Goal: Communication & Community: Ask a question

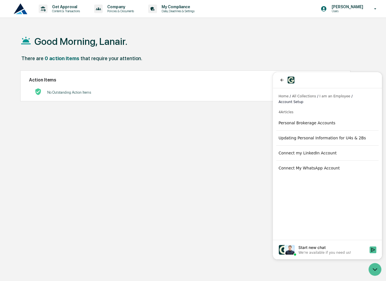
click at [326, 94] on span "I am an Employee" at bounding box center [334, 96] width 31 height 5
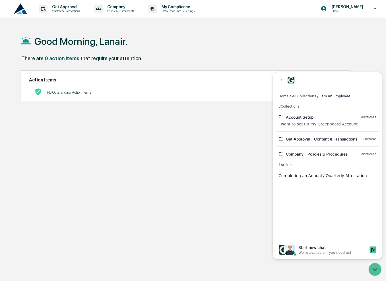
click at [282, 98] on span "Home" at bounding box center [283, 96] width 10 height 5
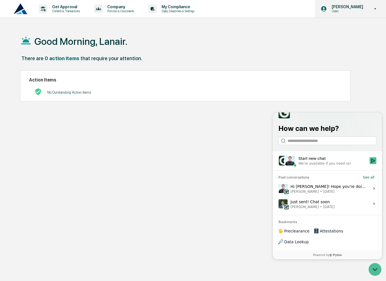
click at [346, 12] on p "Users" at bounding box center [346, 11] width 39 height 4
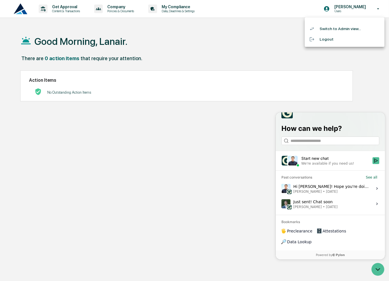
click at [165, 41] on div at bounding box center [194, 140] width 389 height 281
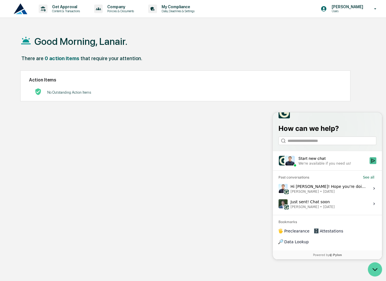
click at [377, 269] on icon "Open customer support" at bounding box center [375, 270] width 14 height 14
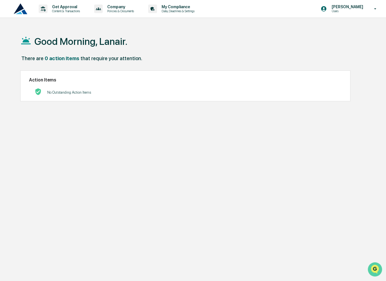
click at [377, 269] on img "Open customer support" at bounding box center [375, 269] width 14 height 11
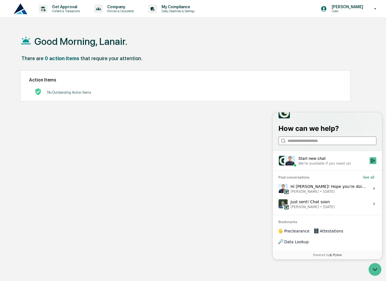
click at [319, 144] on input "search" at bounding box center [326, 141] width 79 height 6
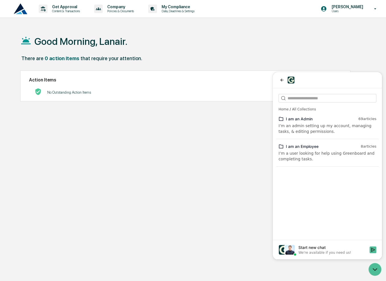
click at [321, 153] on div "I’m a user looking for help using Greenboard and completing tasks." at bounding box center [327, 156] width 98 height 11
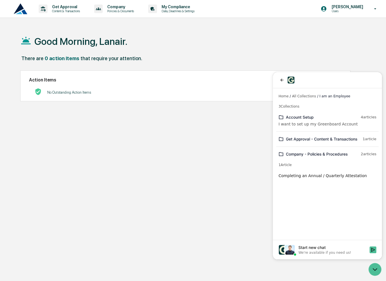
click at [290, 126] on div "I want to set up my Greenboard Account" at bounding box center [327, 124] width 98 height 6
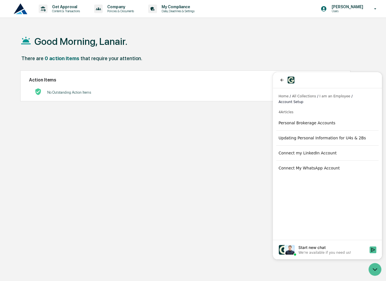
click at [325, 96] on span "I am an Employee" at bounding box center [334, 96] width 31 height 5
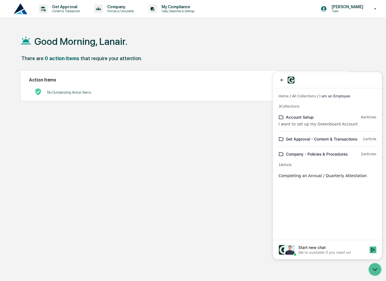
click at [305, 152] on div "Company - Policies & Procedures" at bounding box center [322, 154] width 72 height 6
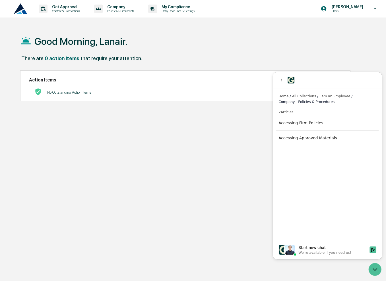
click at [325, 97] on span "I am an Employee" at bounding box center [334, 96] width 31 height 5
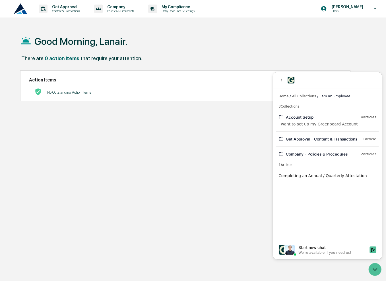
click at [291, 122] on div "I want to set up my Greenboard Account" at bounding box center [327, 124] width 98 height 6
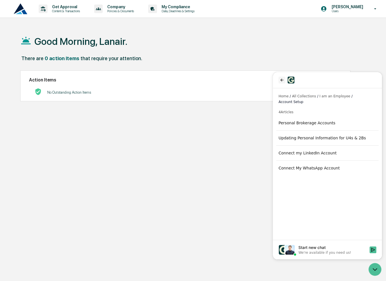
click at [283, 81] on icon "back" at bounding box center [281, 80] width 5 height 5
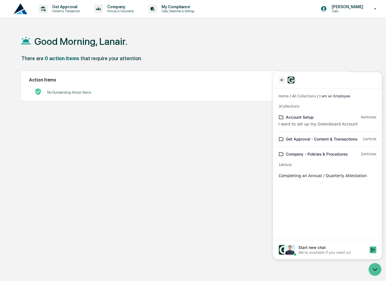
click at [283, 81] on icon "back" at bounding box center [281, 80] width 5 height 5
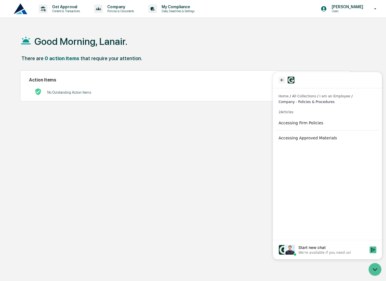
click at [283, 81] on icon "back" at bounding box center [281, 80] width 5 height 5
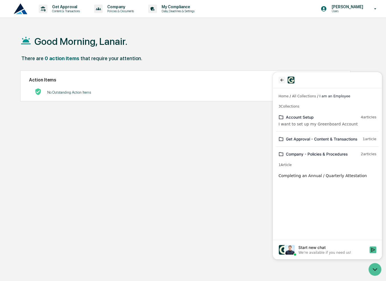
click at [283, 81] on icon "back" at bounding box center [281, 80] width 5 height 5
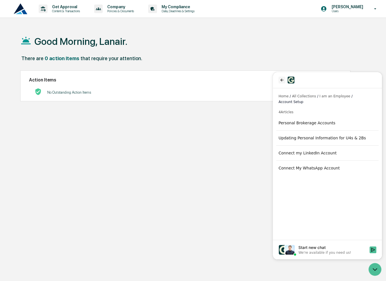
click at [283, 81] on icon "back" at bounding box center [281, 80] width 5 height 5
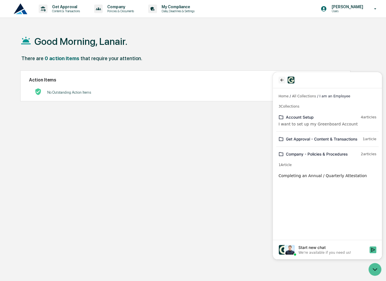
click at [283, 81] on icon "back" at bounding box center [281, 80] width 5 height 5
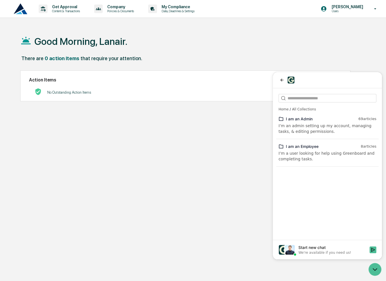
click at [281, 109] on span "Home" at bounding box center [283, 110] width 10 height 7
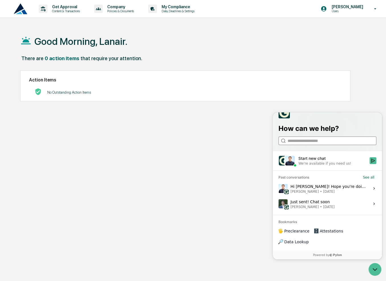
click at [313, 144] on input "search" at bounding box center [326, 141] width 79 height 6
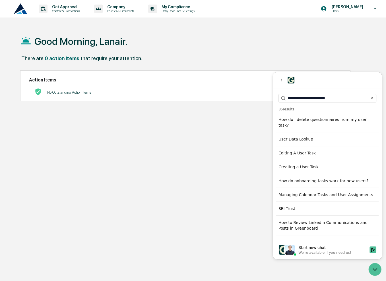
type input "**********"
click at [329, 176] on div "How do onboarding tasks work for new users?" at bounding box center [327, 181] width 102 height 10
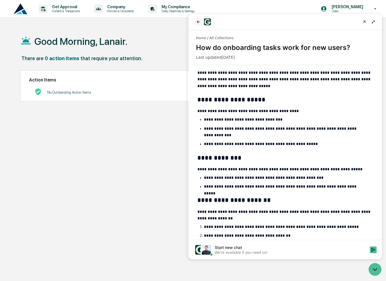
click at [196, 22] on icon "back" at bounding box center [198, 22] width 5 height 5
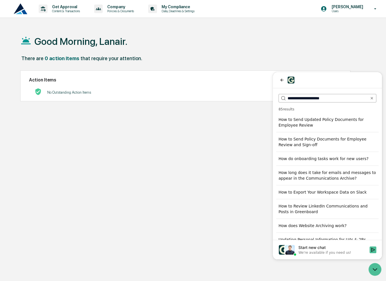
type input "**********"
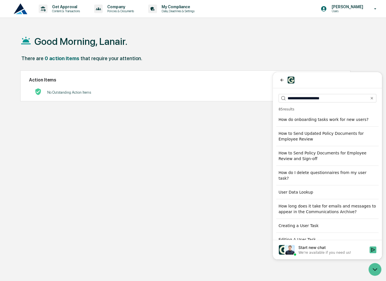
click at [209, 171] on div "Good Morning, Lanair. There are 0 action items that require your attention. Act…" at bounding box center [194, 167] width 364 height 281
click at [283, 82] on icon "back" at bounding box center [281, 80] width 5 height 5
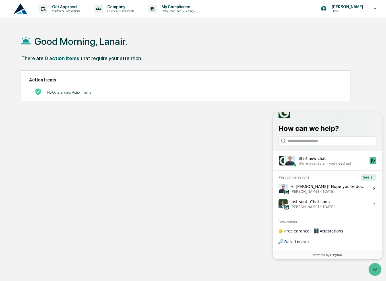
click at [372, 181] on button "See all" at bounding box center [368, 177] width 15 height 7
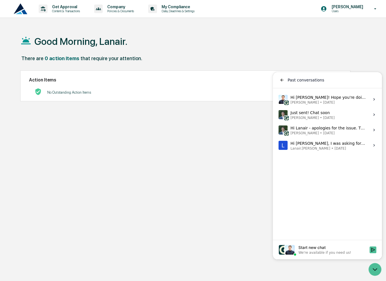
click at [323, 102] on span "[DATE]" at bounding box center [329, 102] width 12 height 5
click at [278, 100] on button "View issue" at bounding box center [278, 99] width 0 height 0
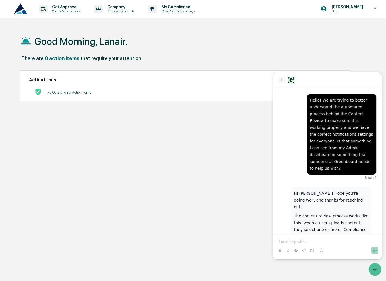
click at [280, 81] on icon "back" at bounding box center [281, 80] width 5 height 5
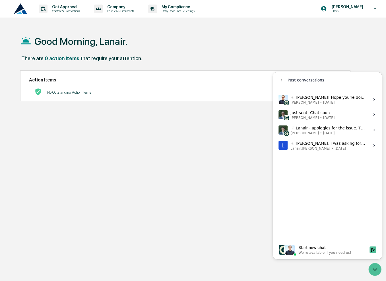
click at [312, 111] on div "Just sent! Chat soon [PERSON_NAME] • [DATE]" at bounding box center [312, 114] width 44 height 11
click at [278, 115] on button "View issue" at bounding box center [278, 115] width 0 height 0
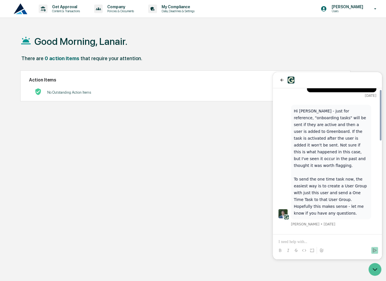
scroll to position [38, 0]
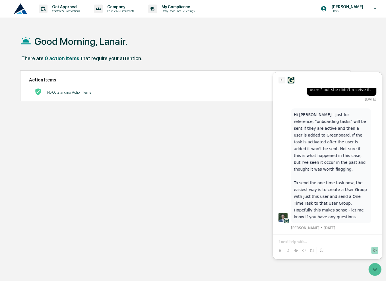
click at [282, 79] on icon "back" at bounding box center [281, 80] width 3 height 3
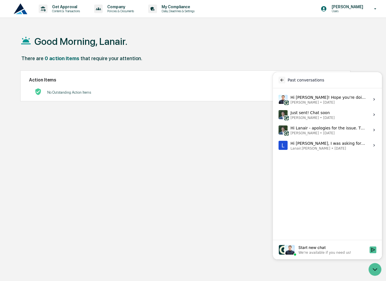
click at [280, 83] on button "back" at bounding box center [281, 80] width 7 height 7
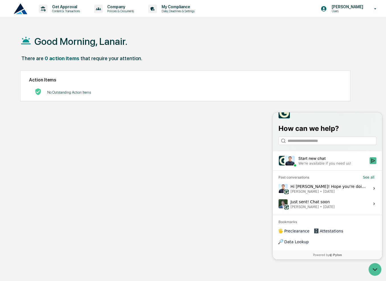
click at [355, 166] on div "We're available if you need us!" at bounding box center [332, 163] width 68 height 5
click at [369, 164] on button "Start new chat We're available if you need us!" at bounding box center [372, 160] width 7 height 7
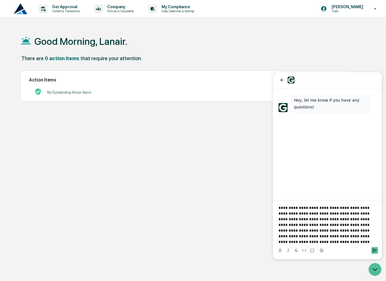
click at [374, 251] on icon "Send" at bounding box center [375, 251] width 4 height 4
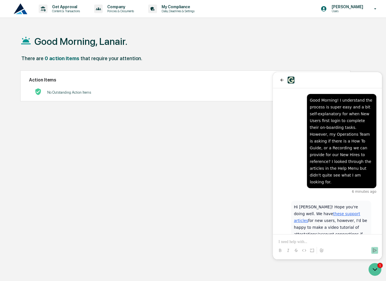
scroll to position [20, 0]
